Goal: Use online tool/utility: Utilize a website feature to perform a specific function

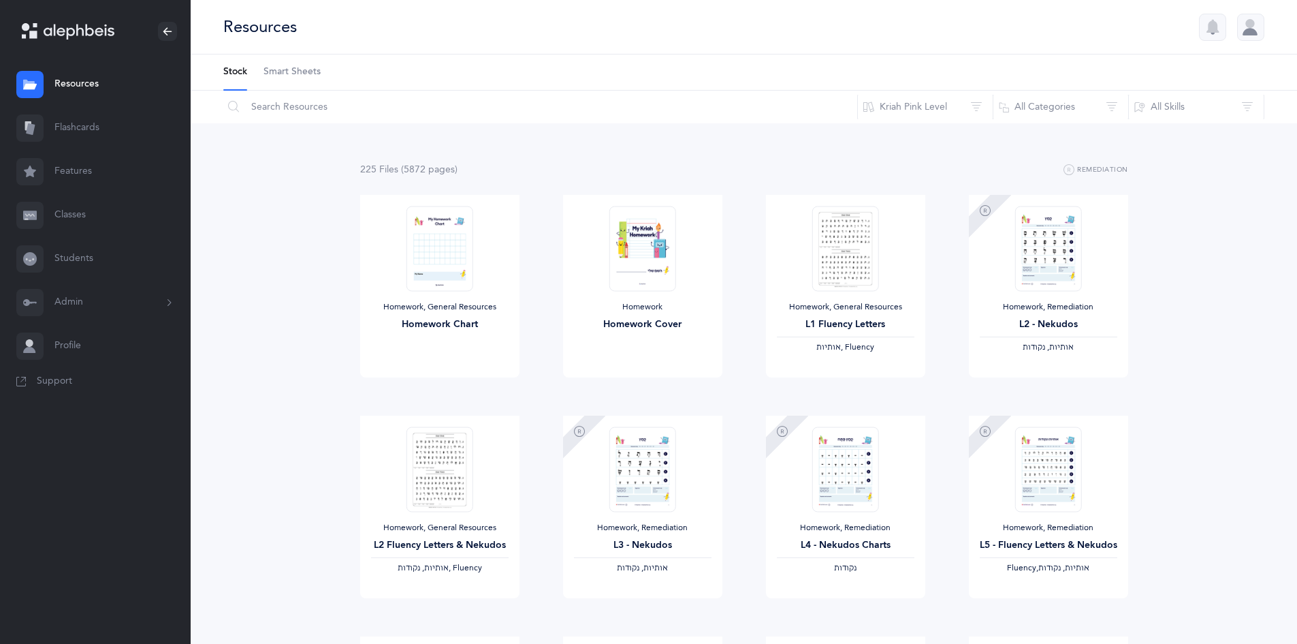
click at [68, 191] on link "Features" at bounding box center [95, 172] width 191 height 44
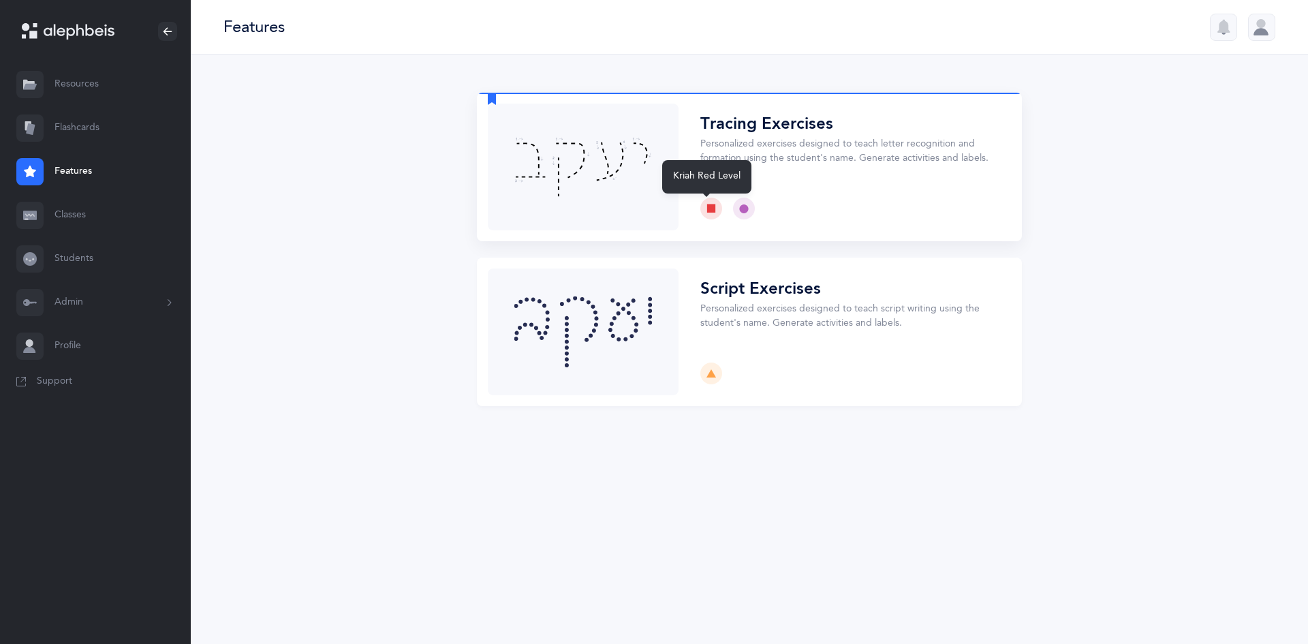
click at [714, 210] on icon at bounding box center [711, 209] width 10 height 10
click at [745, 206] on icon at bounding box center [744, 209] width 10 height 10
click at [651, 154] on button "Choose" at bounding box center [749, 167] width 545 height 148
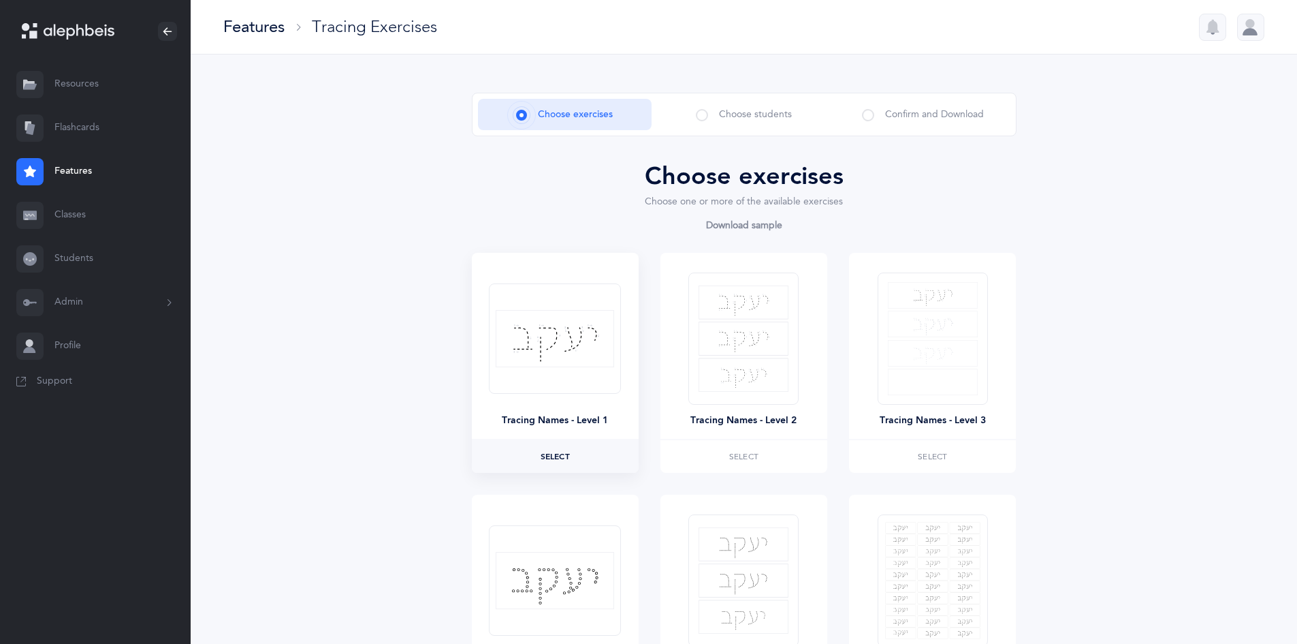
click at [533, 449] on label "Select" at bounding box center [555, 456] width 167 height 33
click at [574, 450] on label "Selected Remove" at bounding box center [555, 456] width 167 height 33
click at [567, 454] on span "Select" at bounding box center [555, 456] width 29 height 8
click at [741, 116] on span "Choose students" at bounding box center [755, 115] width 73 height 14
click at [710, 115] on div "Choose students" at bounding box center [744, 114] width 174 height 31
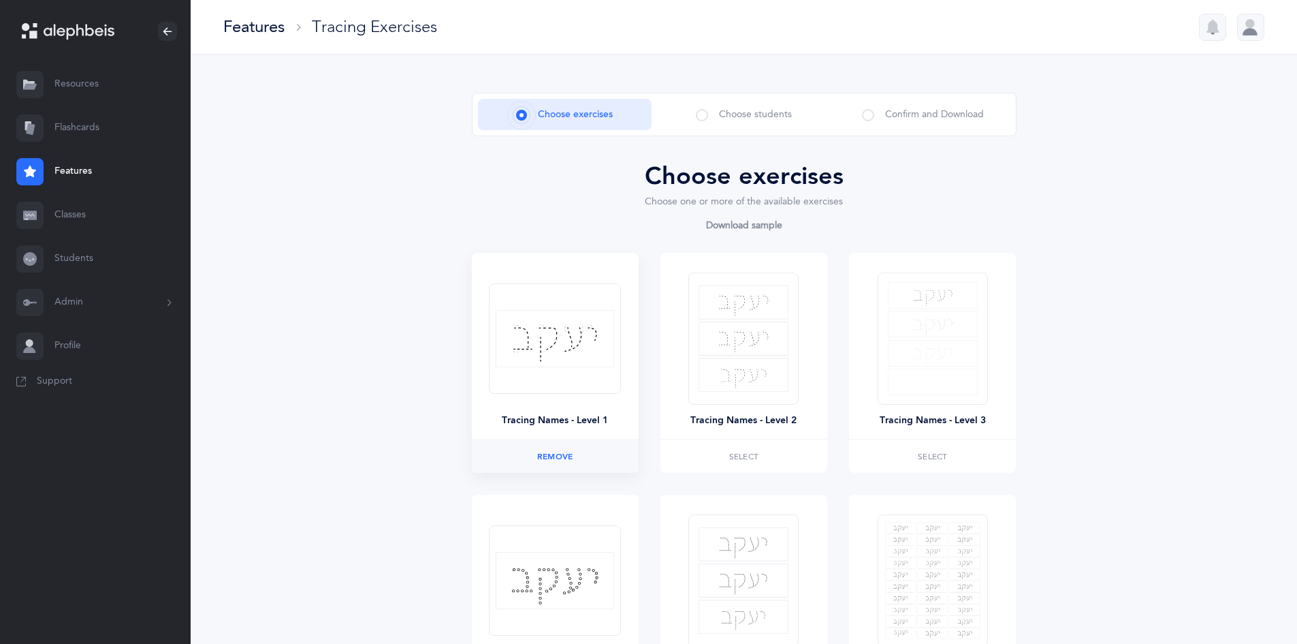
click at [704, 116] on span at bounding box center [702, 115] width 12 height 12
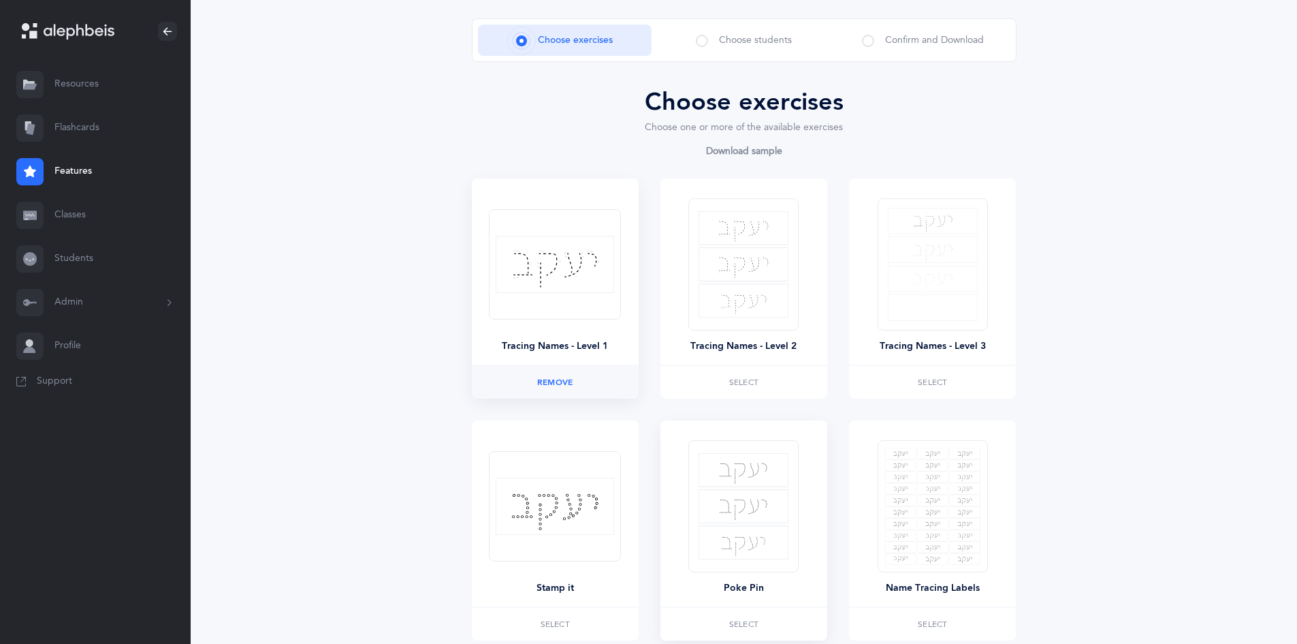
scroll to position [191, 0]
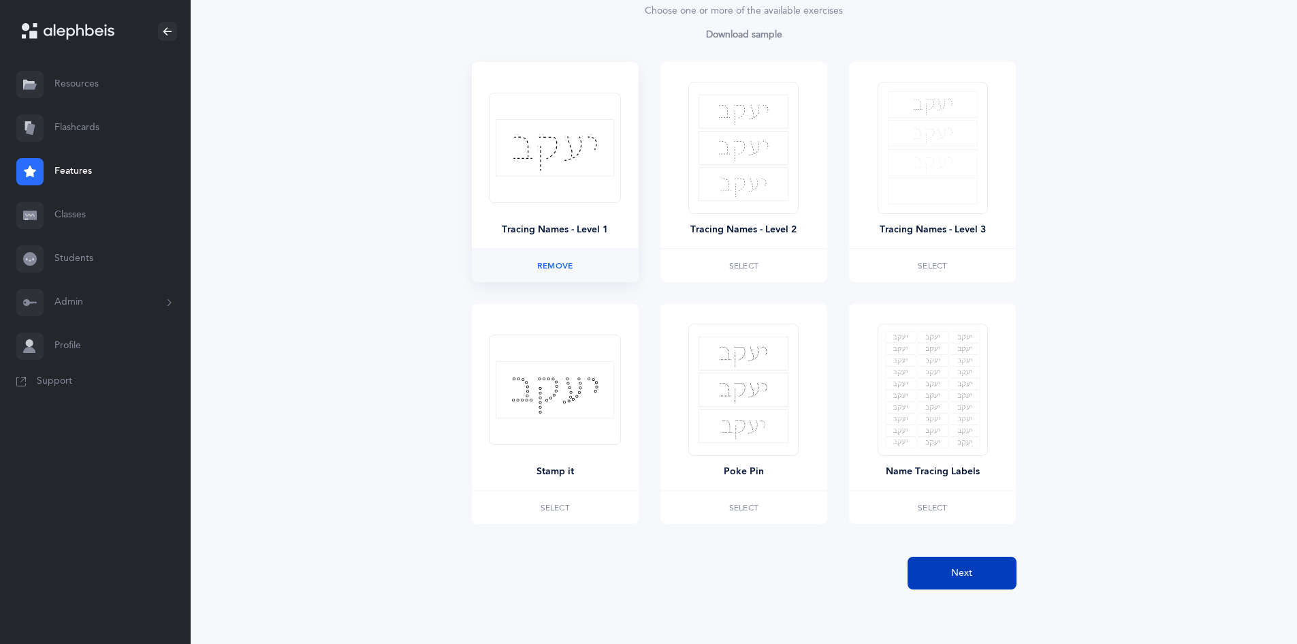
click at [956, 566] on span "Next" at bounding box center [961, 573] width 21 height 14
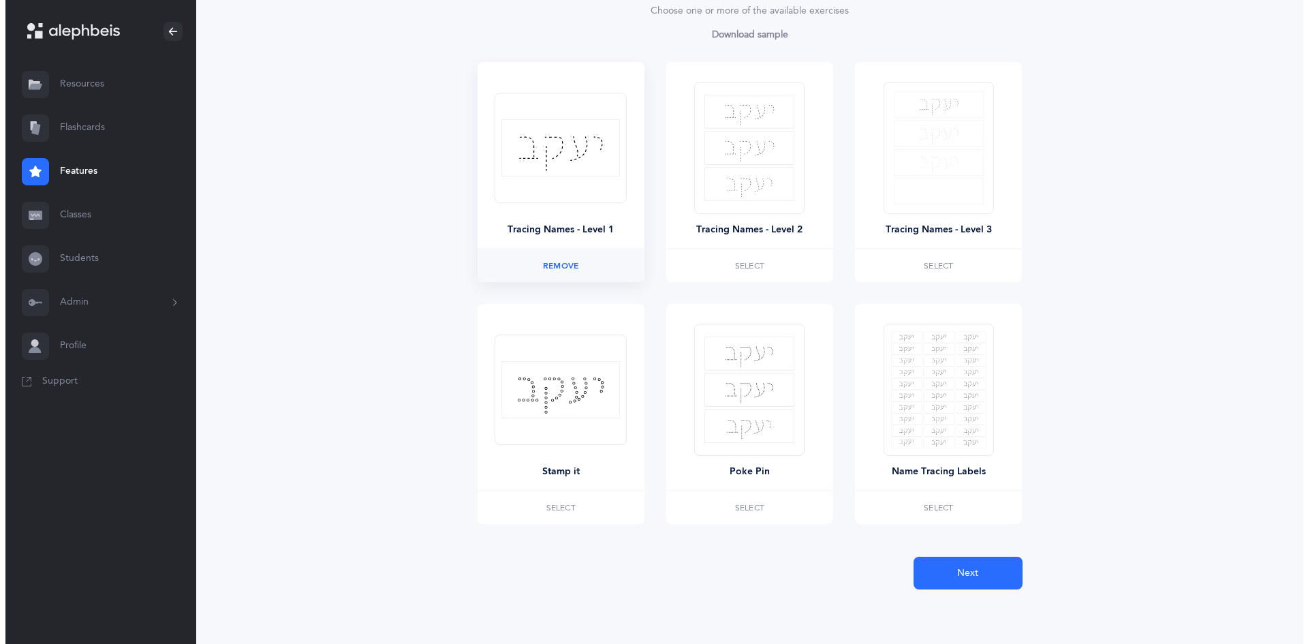
scroll to position [0, 0]
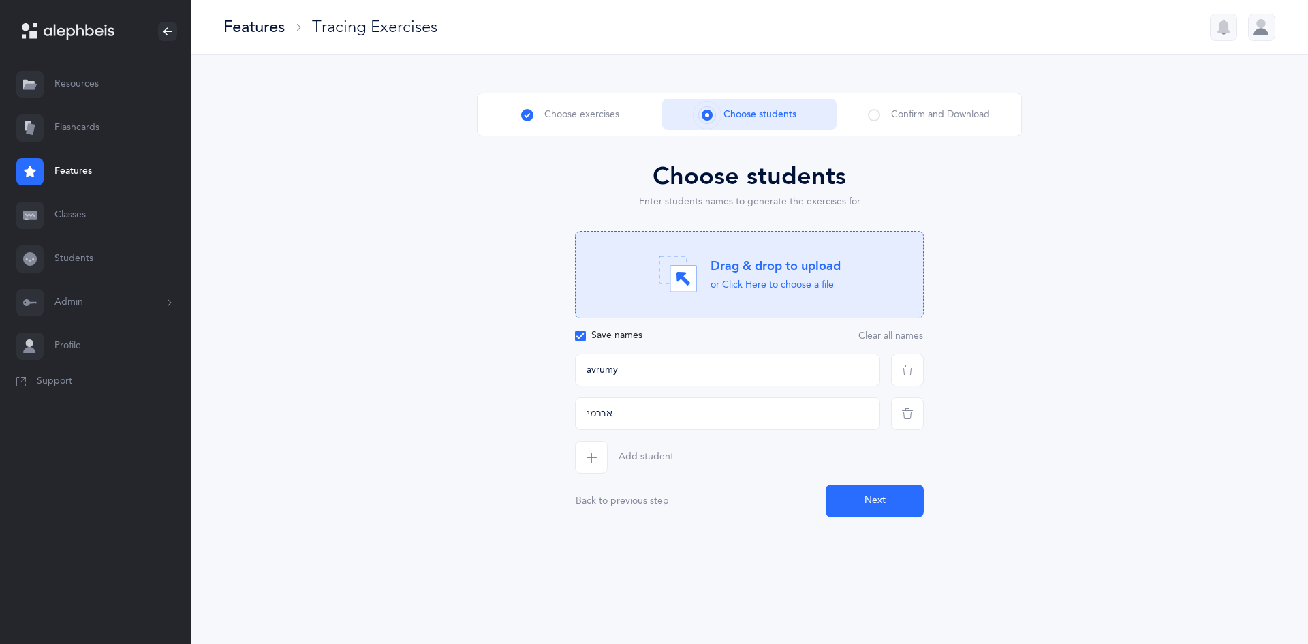
click at [864, 509] on button "Next" at bounding box center [874, 500] width 98 height 33
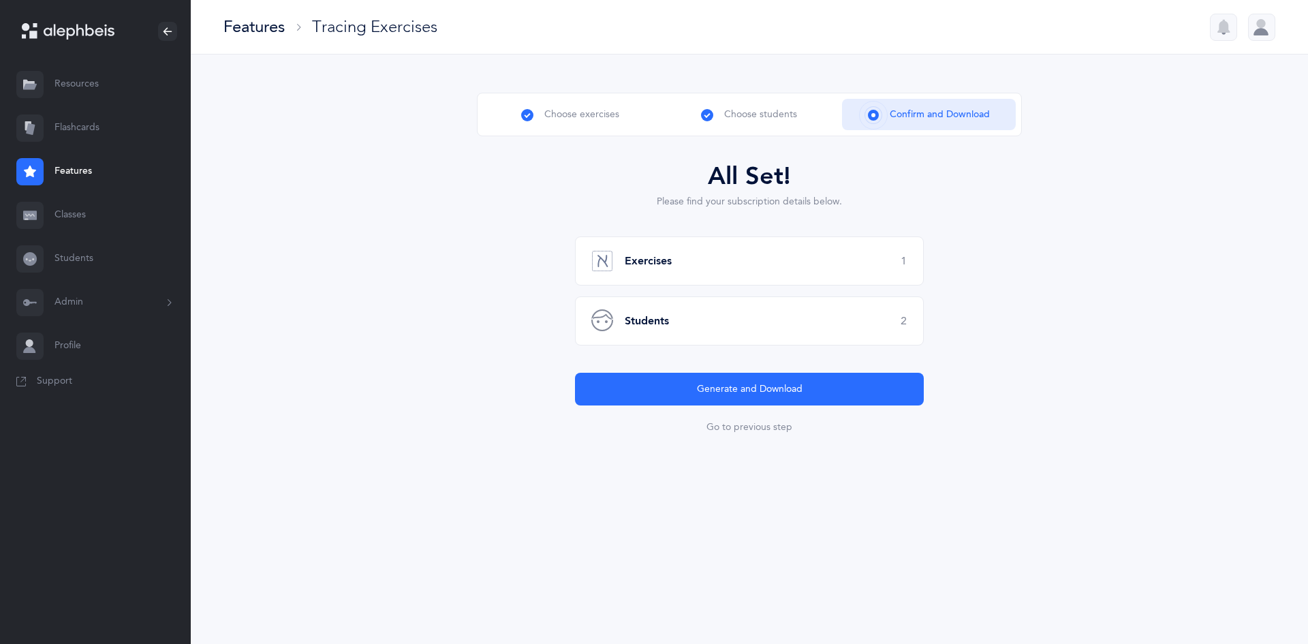
click at [674, 325] on div "Students 2" at bounding box center [749, 320] width 349 height 49
click at [622, 324] on div "Students 2" at bounding box center [749, 320] width 349 height 49
click at [635, 251] on div "Exercises 1" at bounding box center [749, 260] width 349 height 49
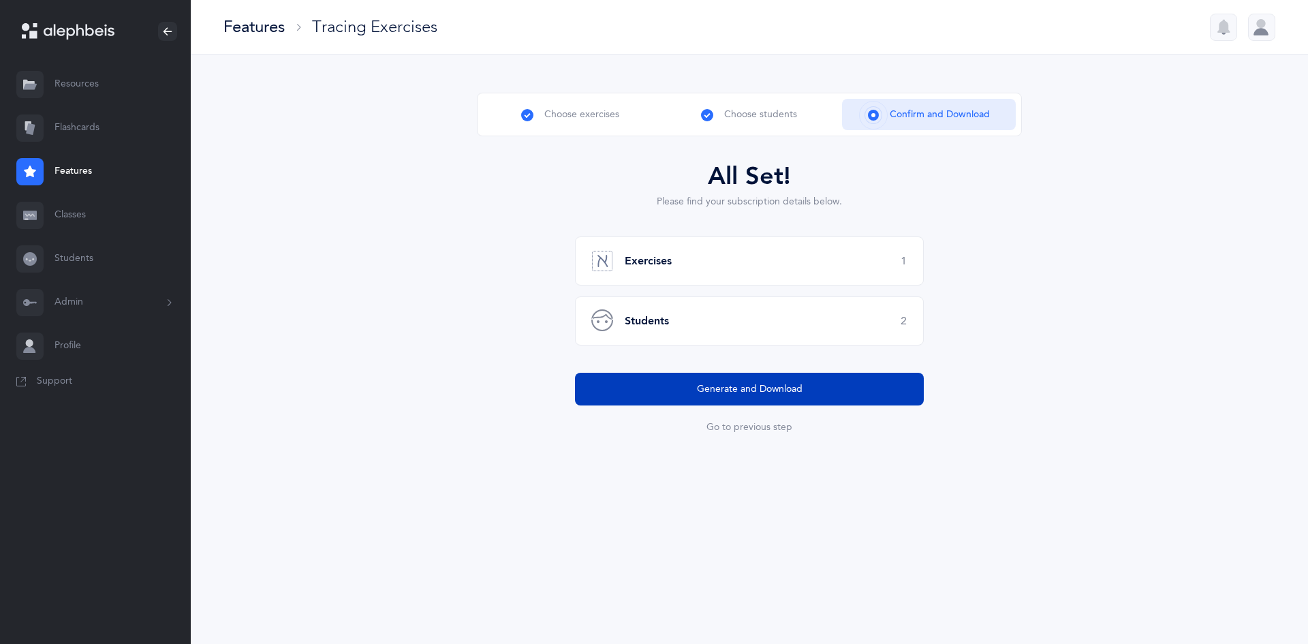
click at [732, 386] on span "Generate and Download" at bounding box center [750, 389] width 106 height 14
